Goal: Information Seeking & Learning: Learn about a topic

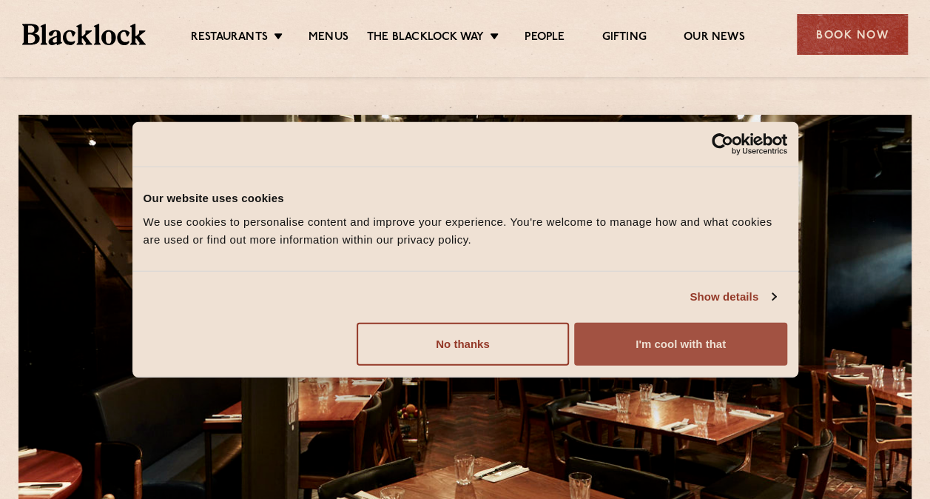
click at [688, 345] on button "I'm cool with that" at bounding box center [680, 343] width 212 height 43
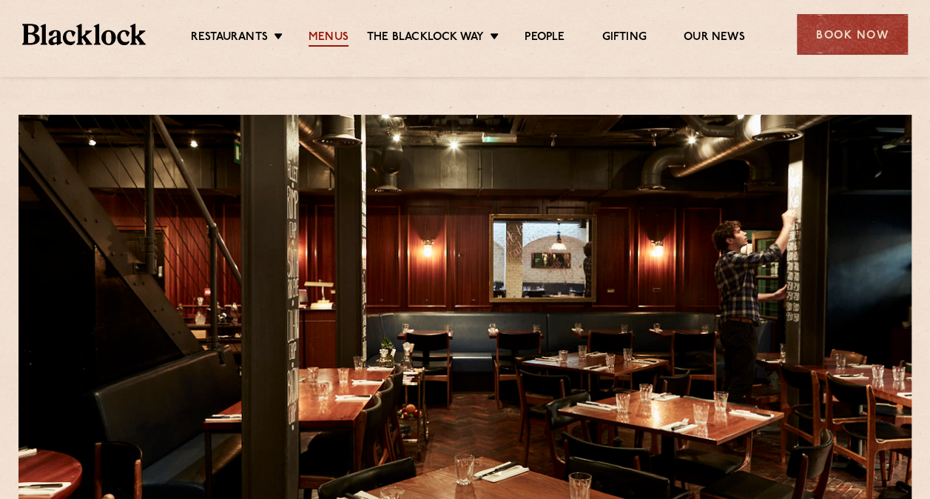
click at [334, 38] on link "Menus" at bounding box center [329, 38] width 40 height 16
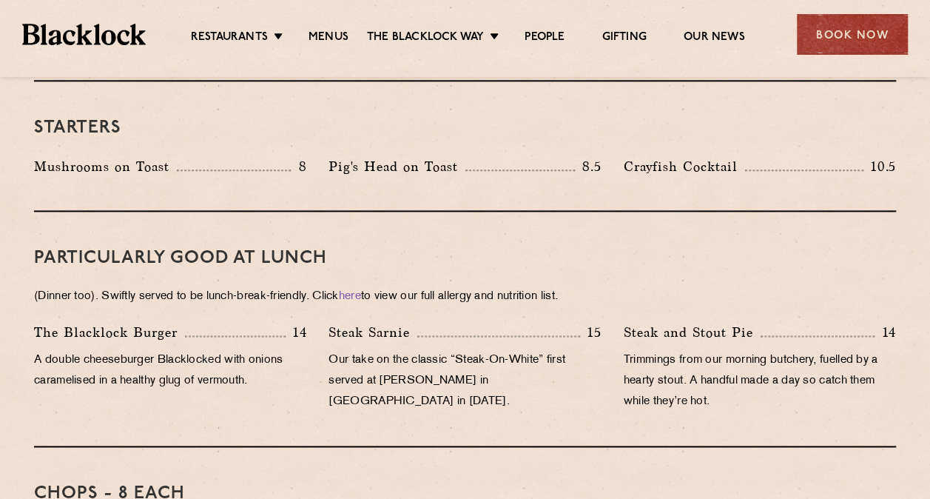
scroll to position [592, 0]
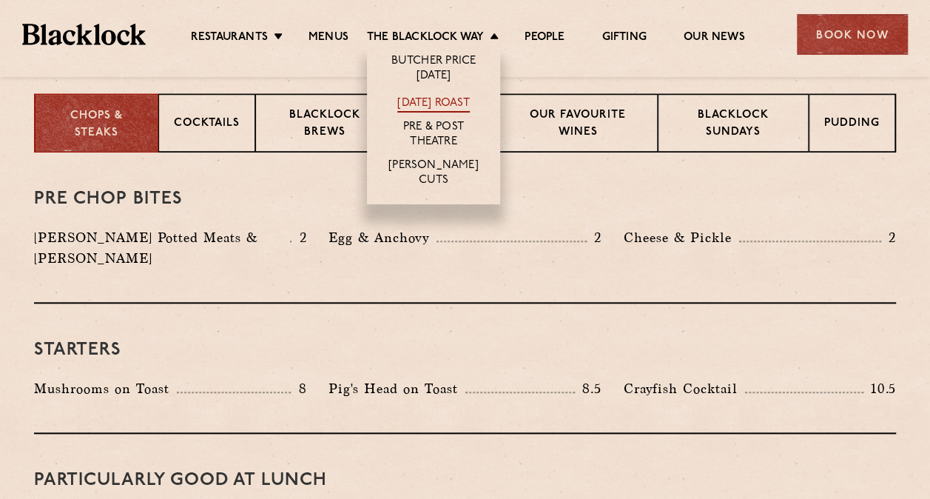
click at [451, 104] on link "[DATE] Roast" at bounding box center [433, 104] width 72 height 16
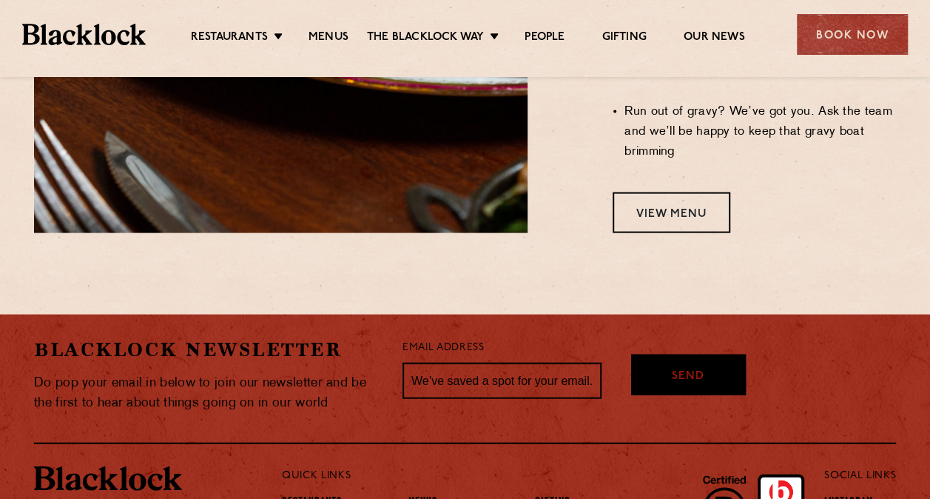
scroll to position [1385, 0]
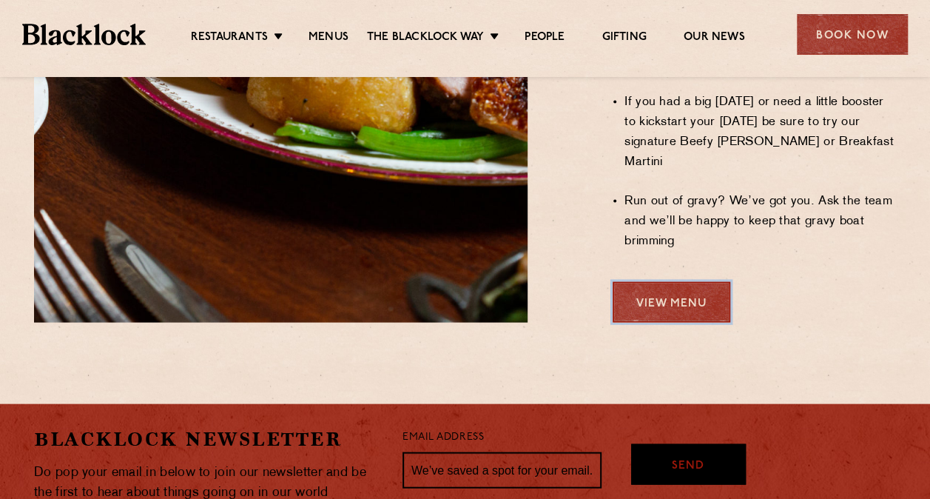
click at [679, 281] on link "View Menu" at bounding box center [672, 301] width 118 height 41
